Goal: Task Accomplishment & Management: Manage account settings

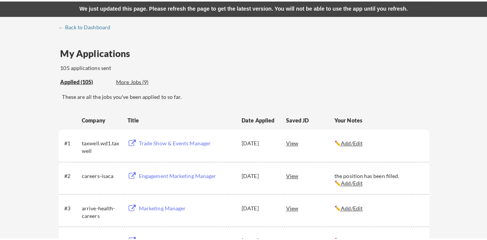
scroll to position [1393, 0]
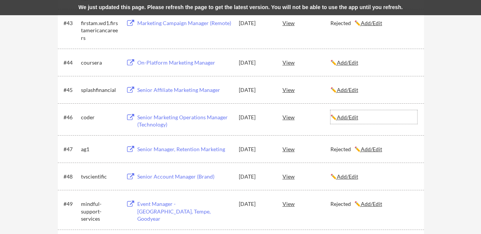
click at [351, 116] on u "Add/Edit" at bounding box center [347, 117] width 21 height 6
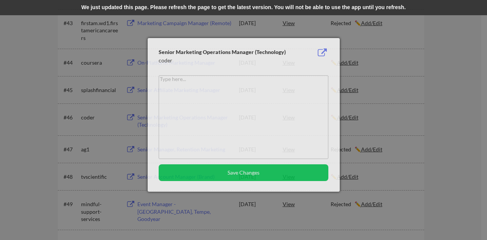
click at [351, 116] on div at bounding box center [243, 120] width 487 height 240
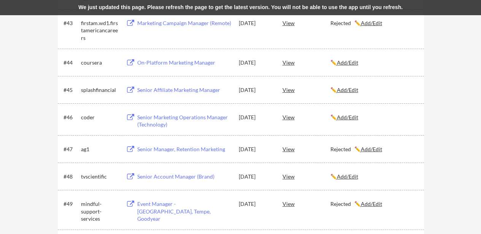
click at [359, 112] on div "✏️ Add/Edit" at bounding box center [373, 117] width 87 height 14
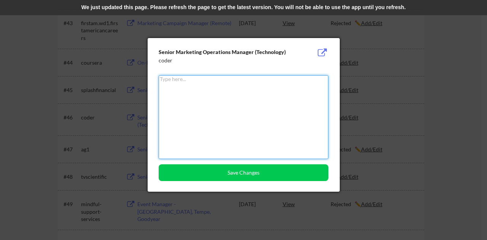
click at [304, 108] on textarea at bounding box center [244, 117] width 170 height 84
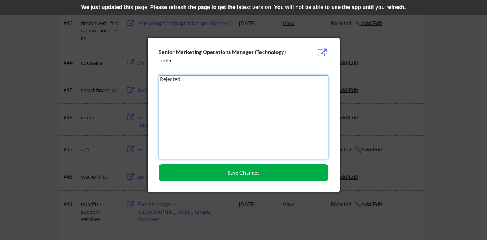
type textarea "Rejected"
click at [301, 174] on button "Save Changes" at bounding box center [244, 172] width 170 height 17
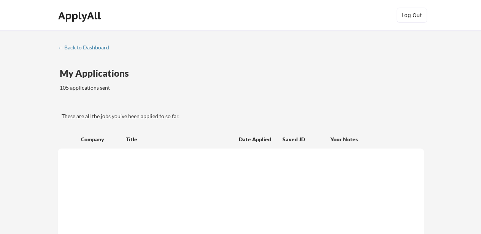
scroll to position [845, 0]
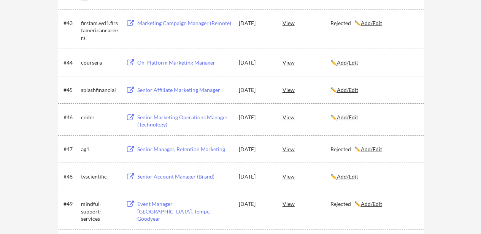
click at [355, 117] on u "Add/Edit" at bounding box center [347, 117] width 21 height 6
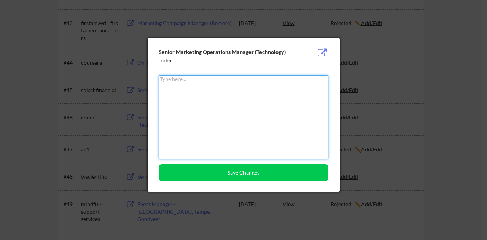
click at [230, 86] on textarea at bounding box center [244, 117] width 170 height 84
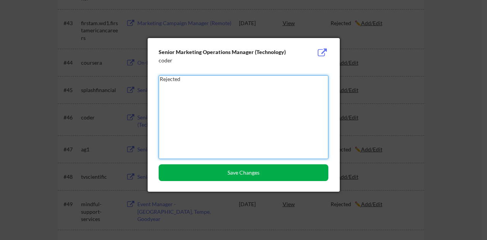
type textarea "Rejected"
click at [235, 175] on button "Save Changes" at bounding box center [244, 172] width 170 height 17
